Goal: Find specific fact: Find specific fact

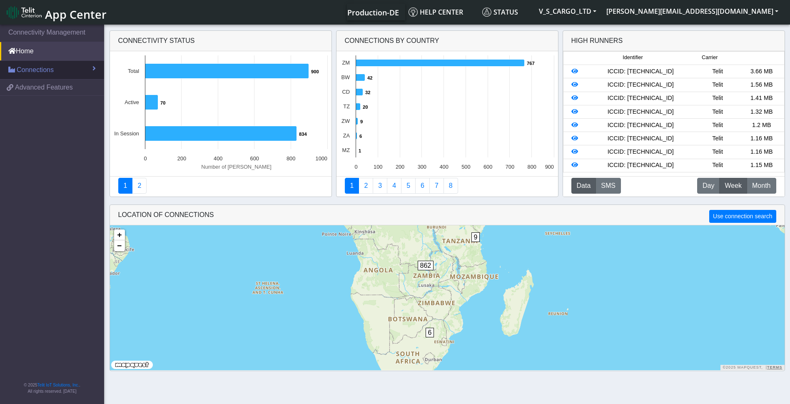
click at [60, 65] on link "Connections" at bounding box center [52, 70] width 104 height 18
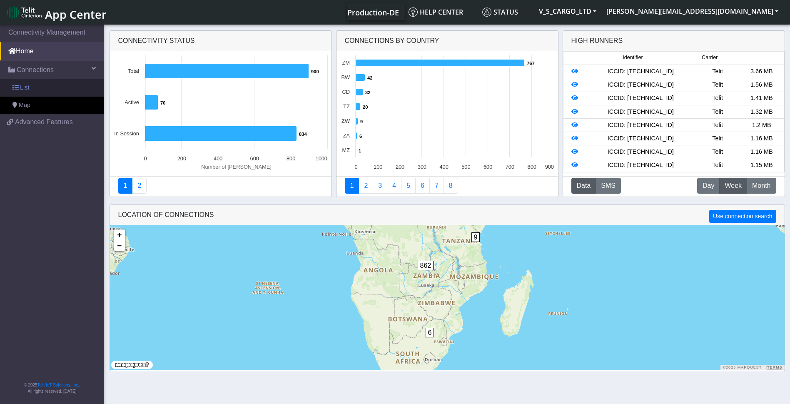
click at [54, 84] on link "List" at bounding box center [52, 87] width 104 height 17
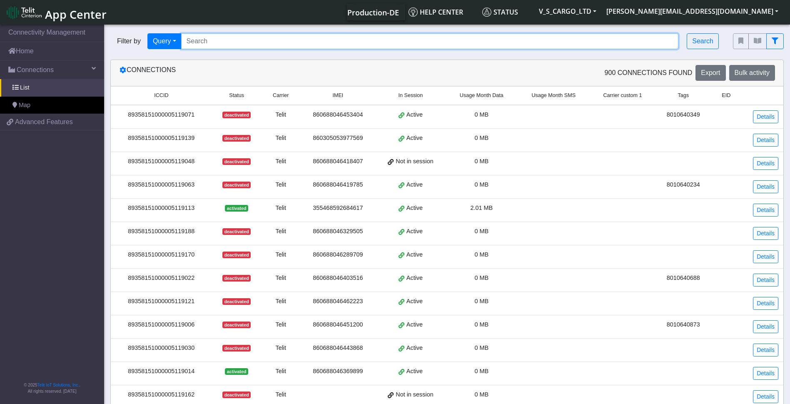
click at [230, 46] on input "Search..." at bounding box center [430, 41] width 498 height 16
paste input "89358151000013478964"
type input "89358151000013478964"
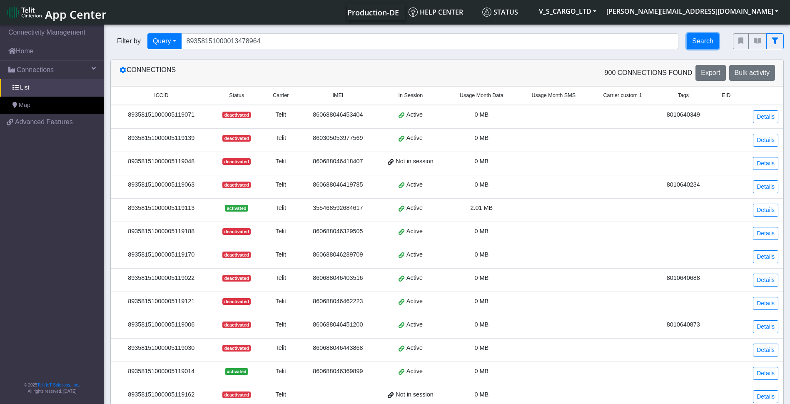
click at [714, 46] on button "Search" at bounding box center [703, 41] width 32 height 16
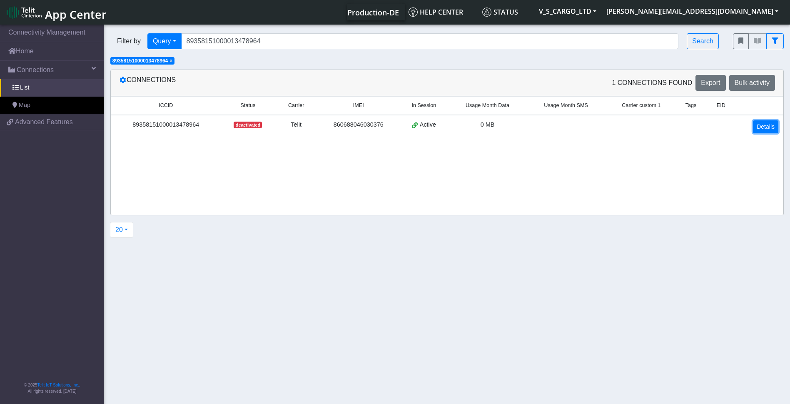
click at [767, 127] on link "Details" at bounding box center [765, 126] width 25 height 13
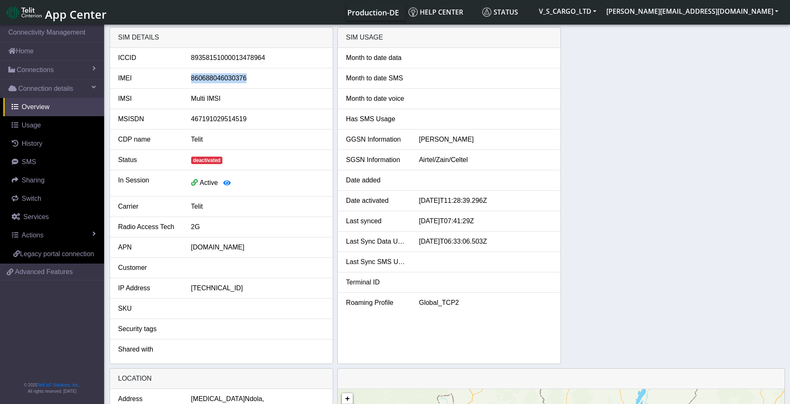
drag, startPoint x: 249, startPoint y: 79, endPoint x: 187, endPoint y: 82, distance: 62.1
click at [187, 82] on div "860688046030376" at bounding box center [258, 78] width 146 height 10
copy div "860688046030376"
